Goal: Check status

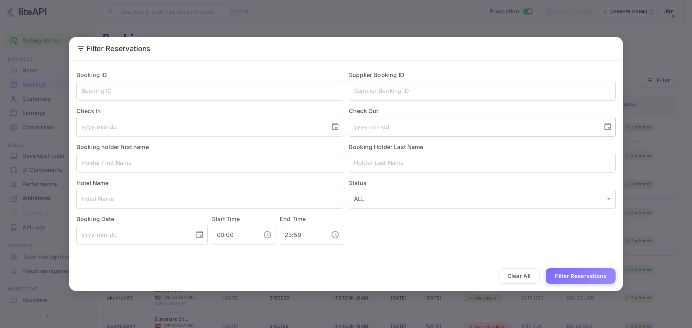
click at [373, 128] on input "tel" at bounding box center [473, 127] width 249 height 20
click at [374, 92] on input "text" at bounding box center [482, 91] width 267 height 20
paste input "9111317"
type input "9111317"
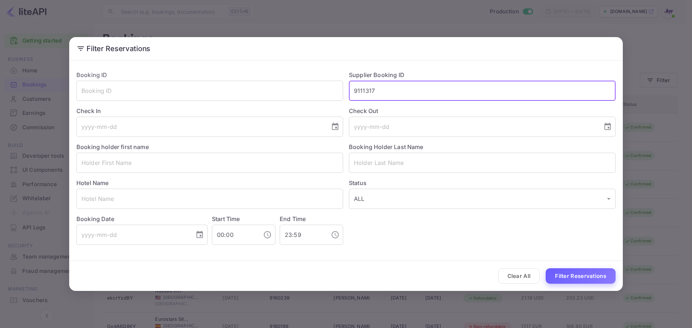
drag, startPoint x: 598, startPoint y: 287, endPoint x: 595, endPoint y: 283, distance: 5.0
click at [597, 287] on div "Clear All Filter Reservations" at bounding box center [346, 276] width 554 height 30
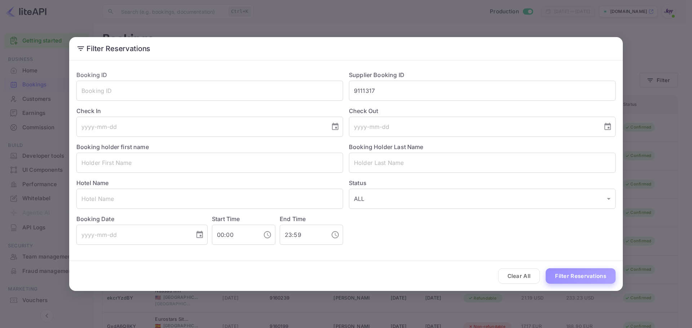
click at [595, 282] on button "Filter Reservations" at bounding box center [581, 276] width 70 height 15
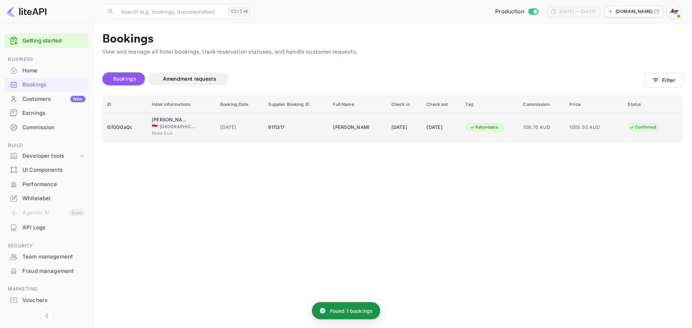
click at [128, 128] on div "i5f0OOaQc" at bounding box center [125, 128] width 36 height 12
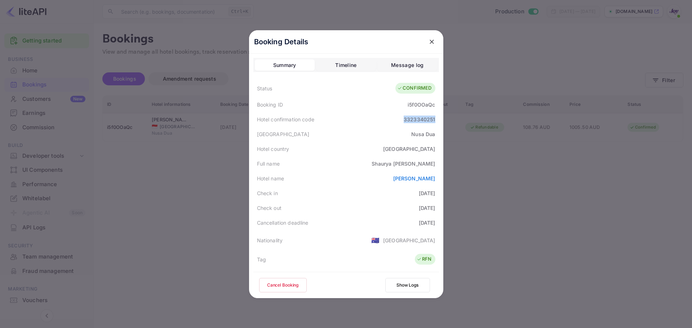
drag, startPoint x: 402, startPoint y: 117, endPoint x: 445, endPoint y: 123, distance: 43.3
click at [443, 123] on div "Booking Details Summary Timeline Message log Status CONFIRMED Booking ID i5f0OO…" at bounding box center [346, 164] width 194 height 268
copy div "3323340251"
drag, startPoint x: 400, startPoint y: 102, endPoint x: 434, endPoint y: 110, distance: 34.5
click at [434, 110] on div "Booking ID i5f0OOaQc" at bounding box center [346, 104] width 186 height 15
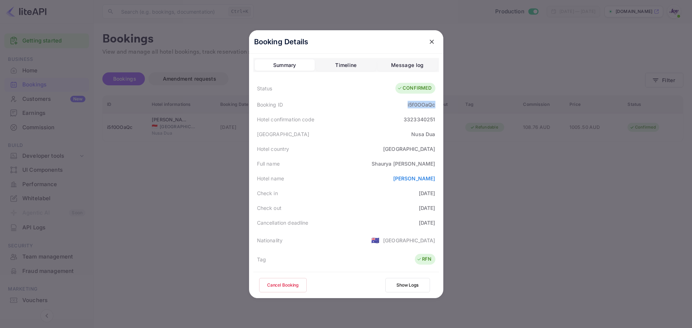
copy div "i5f0OOaQc"
